Goal: Information Seeking & Learning: Learn about a topic

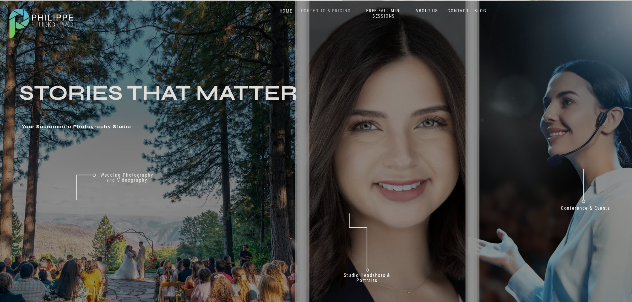
click at [341, 10] on nav "PORTFOLIO & PRICING" at bounding box center [326, 11] width 55 height 6
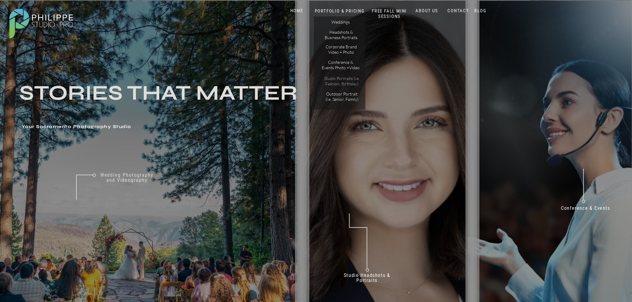
click at [344, 79] on p "Studio Portraits (i.e. Fashion, Birthday)" at bounding box center [342, 81] width 40 height 10
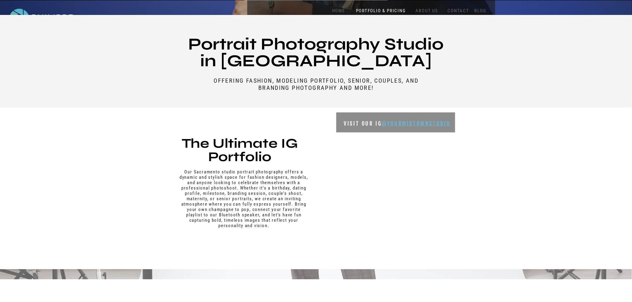
scroll to position [299, 0]
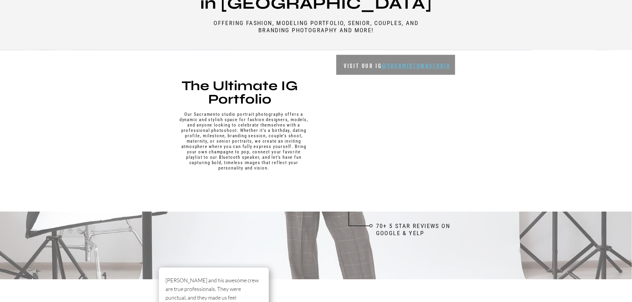
click at [378, 130] on div at bounding box center [395, 135] width 119 height 117
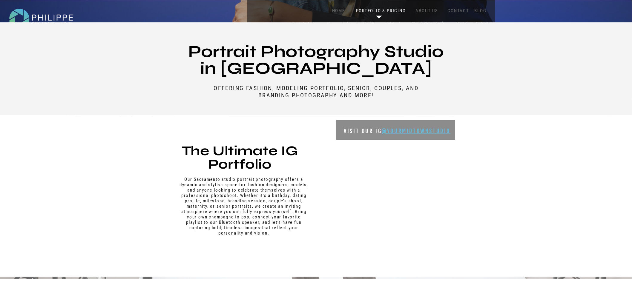
scroll to position [232, 0]
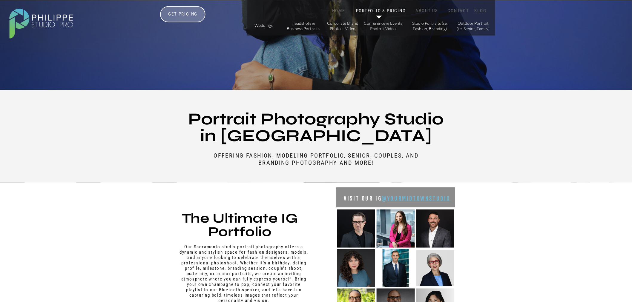
scroll to position [166, 0]
click at [388, 234] on img at bounding box center [396, 229] width 38 height 38
